Goal: Transaction & Acquisition: Purchase product/service

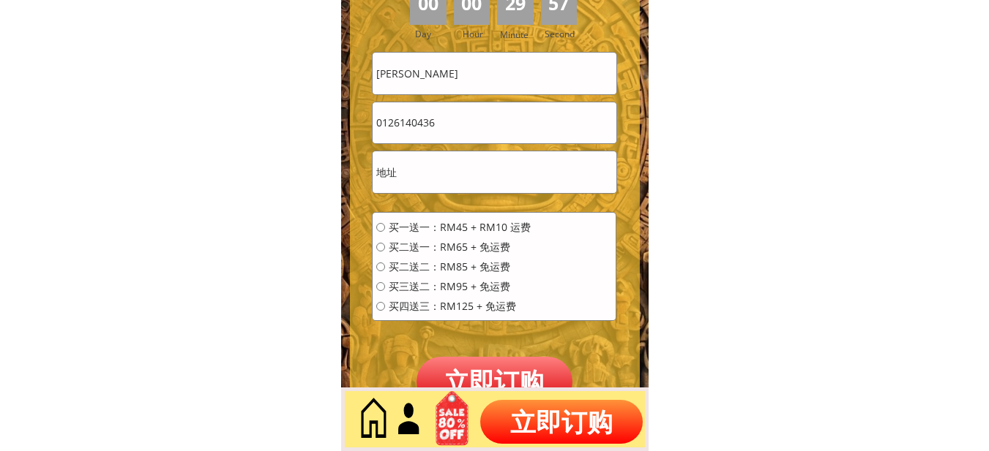
scroll to position [6624, 0]
